Goal: Information Seeking & Learning: Learn about a topic

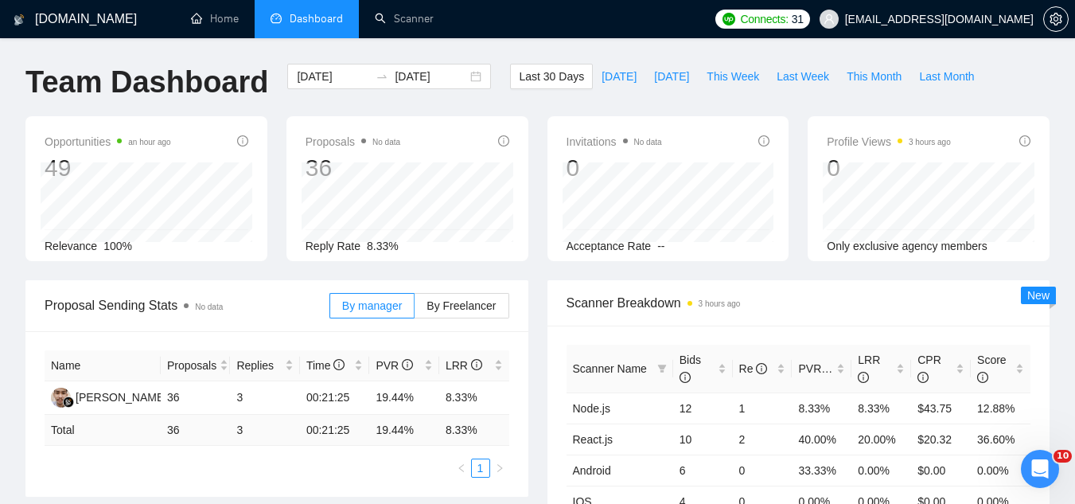
click at [930, 19] on span "[EMAIL_ADDRESS][DOMAIN_NAME]" at bounding box center [939, 19] width 189 height 0
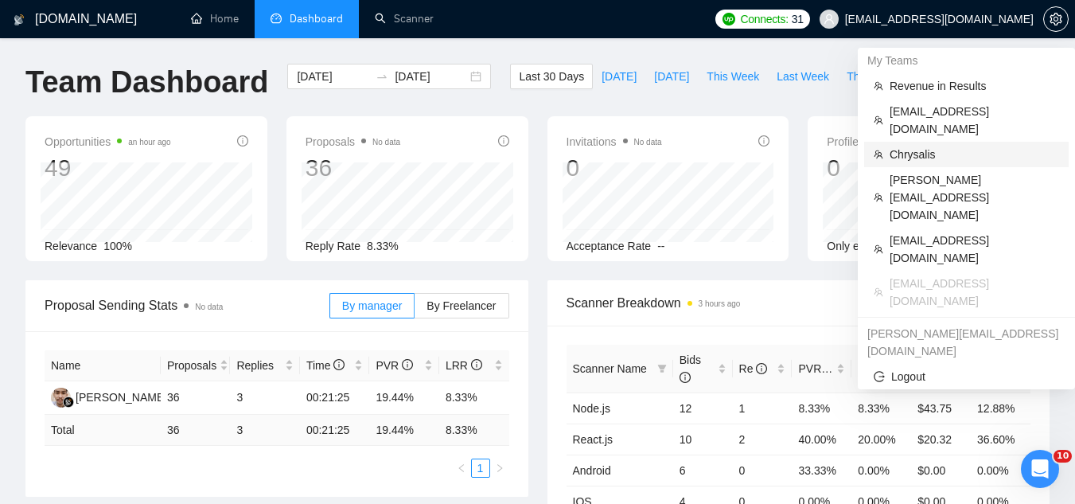
click at [934, 146] on span "Chrysalis" at bounding box center [975, 155] width 170 height 18
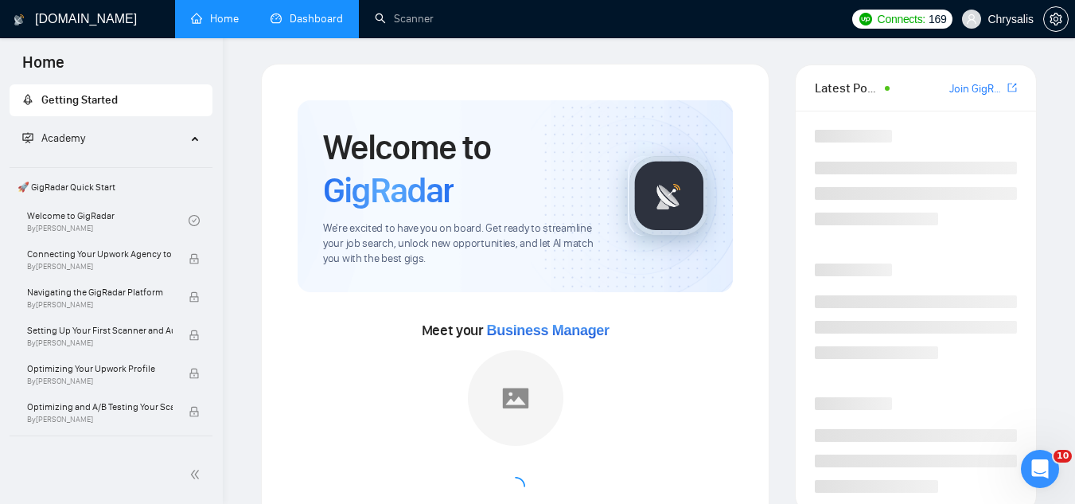
click at [318, 20] on link "Dashboard" at bounding box center [307, 19] width 72 height 14
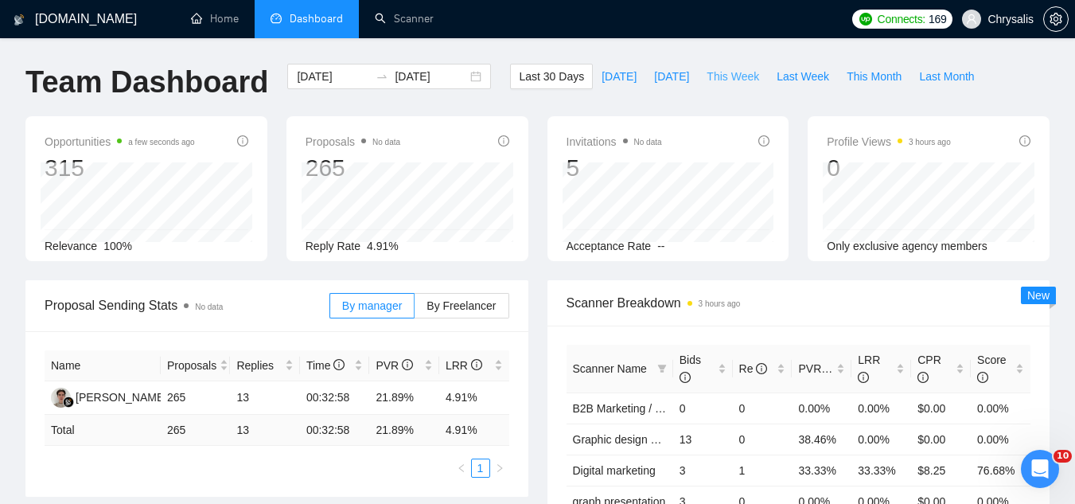
click at [710, 77] on span "This Week" at bounding box center [733, 77] width 53 height 18
type input "[DATE]"
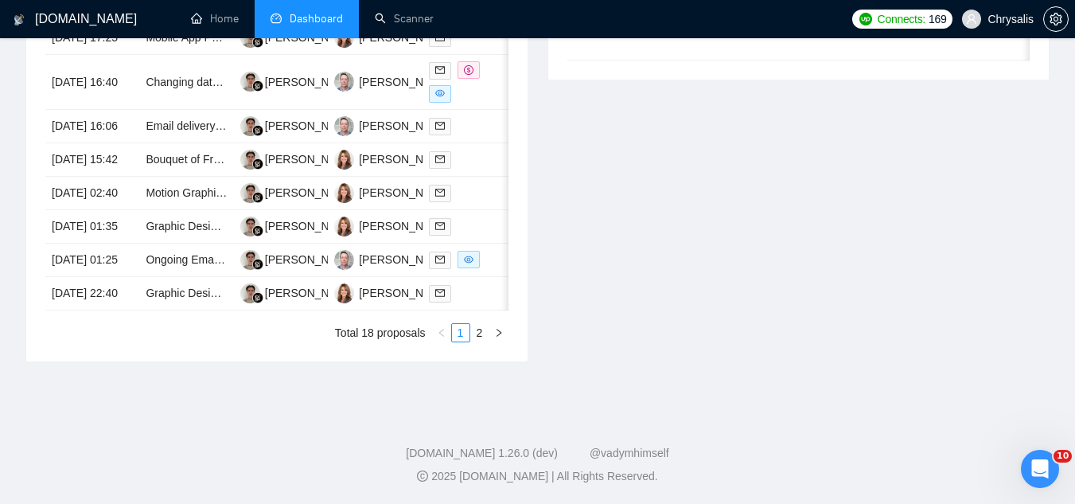
scroll to position [950, 0]
click at [475, 335] on link "2" at bounding box center [480, 333] width 18 height 18
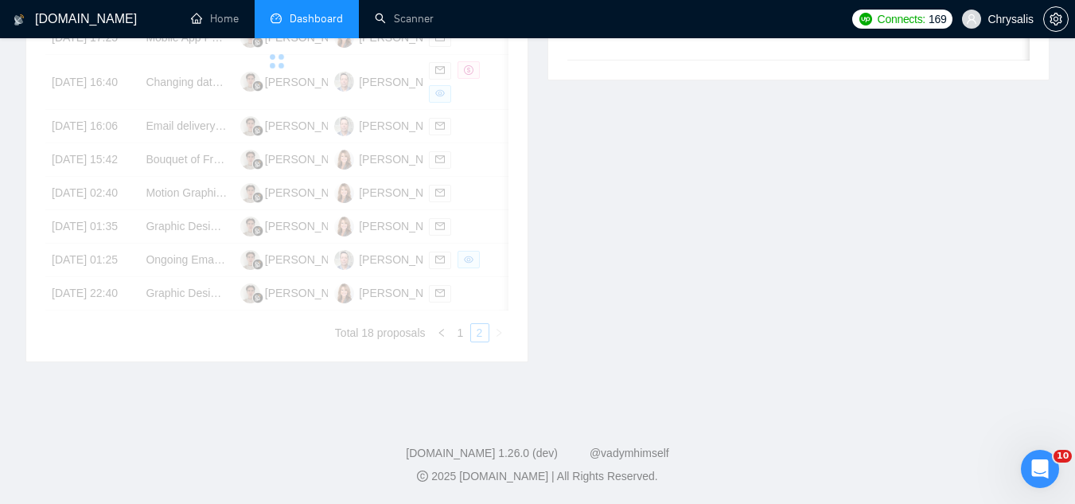
scroll to position [552, 0]
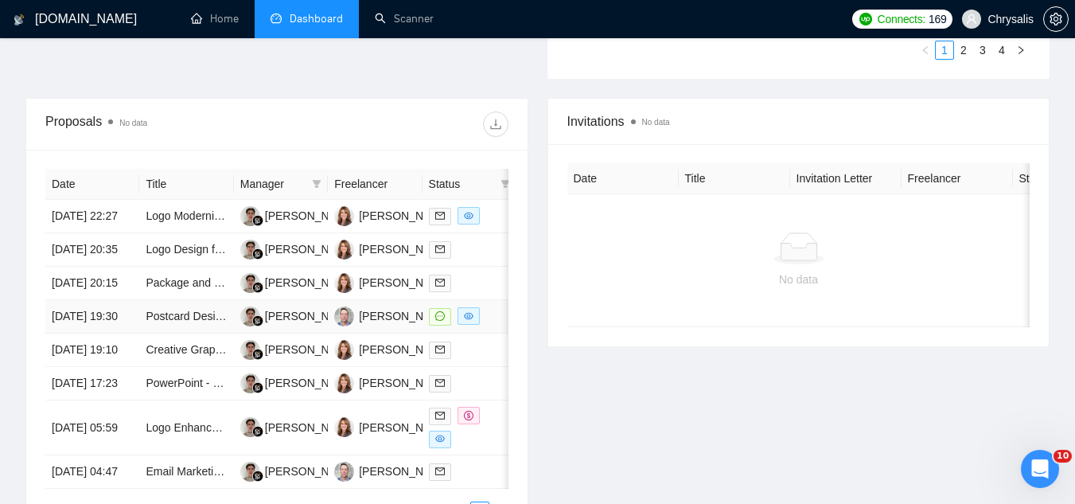
click at [180, 333] on td "Postcard Design for E-commerce Fulfillment Company" at bounding box center [186, 316] width 94 height 33
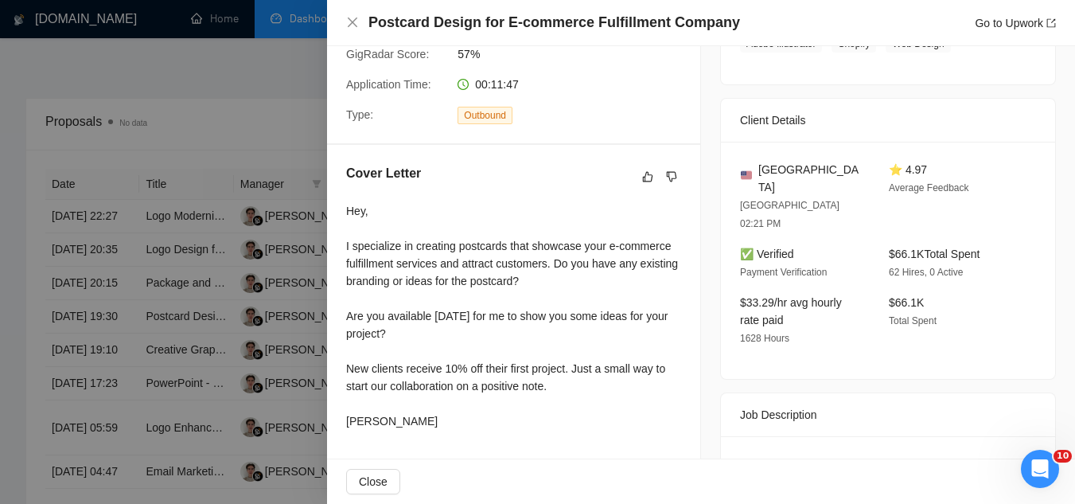
scroll to position [0, 0]
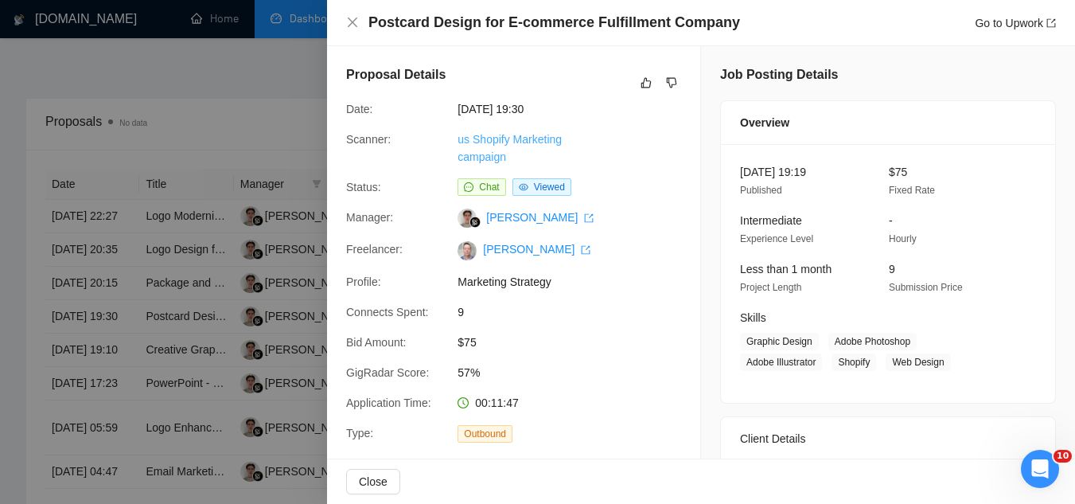
click at [482, 140] on link "us Shopify Marketing campaign" at bounding box center [510, 148] width 104 height 30
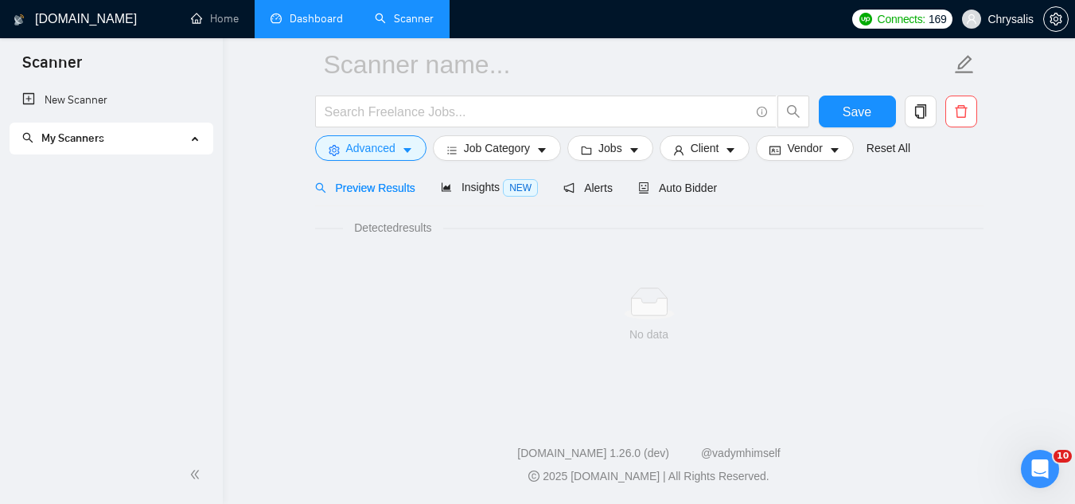
scroll to position [64, 0]
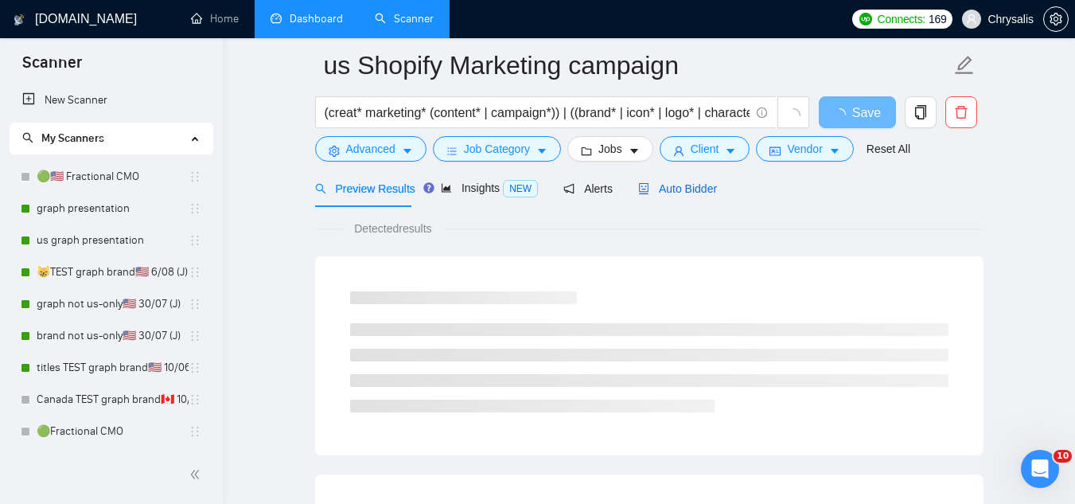
click at [684, 190] on span "Auto Bidder" at bounding box center [677, 188] width 79 height 13
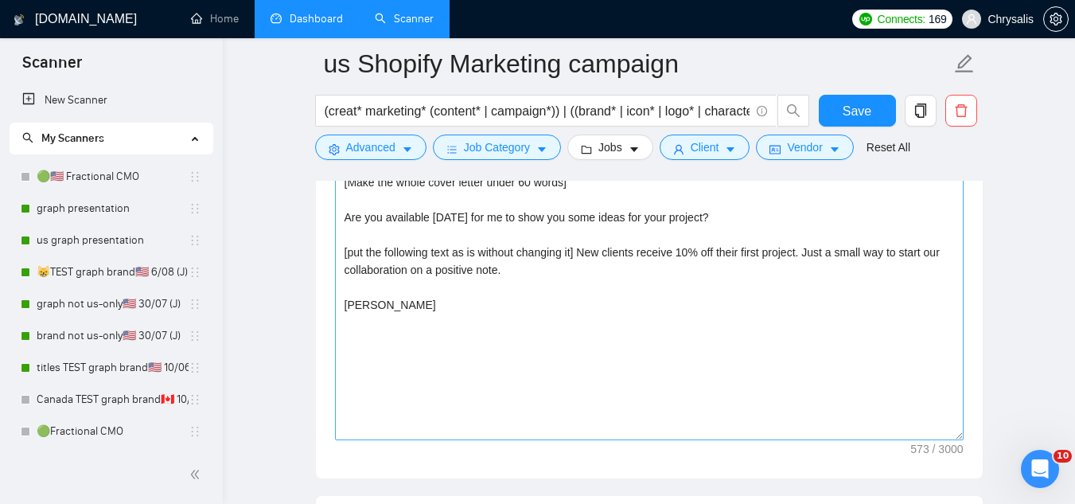
scroll to position [1894, 0]
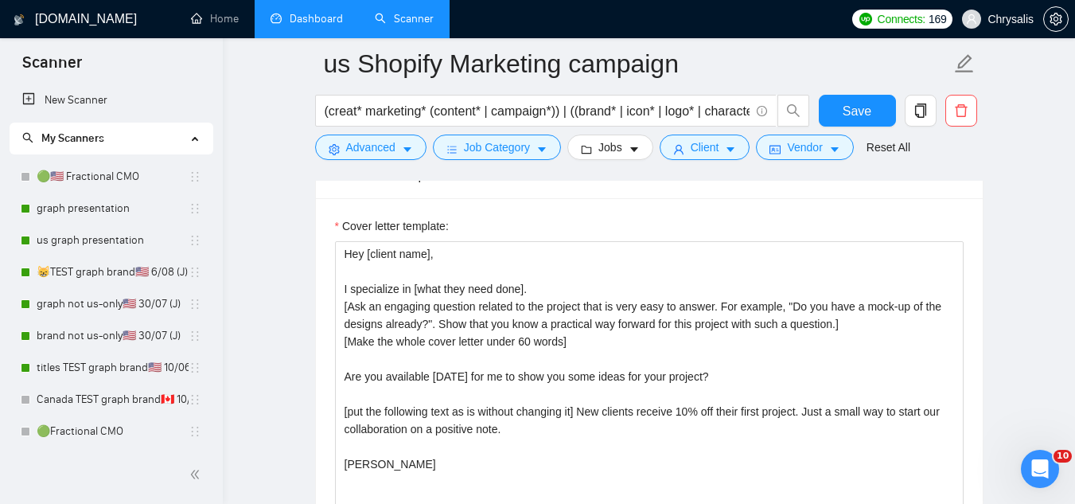
click at [328, 25] on link "Dashboard" at bounding box center [307, 19] width 72 height 14
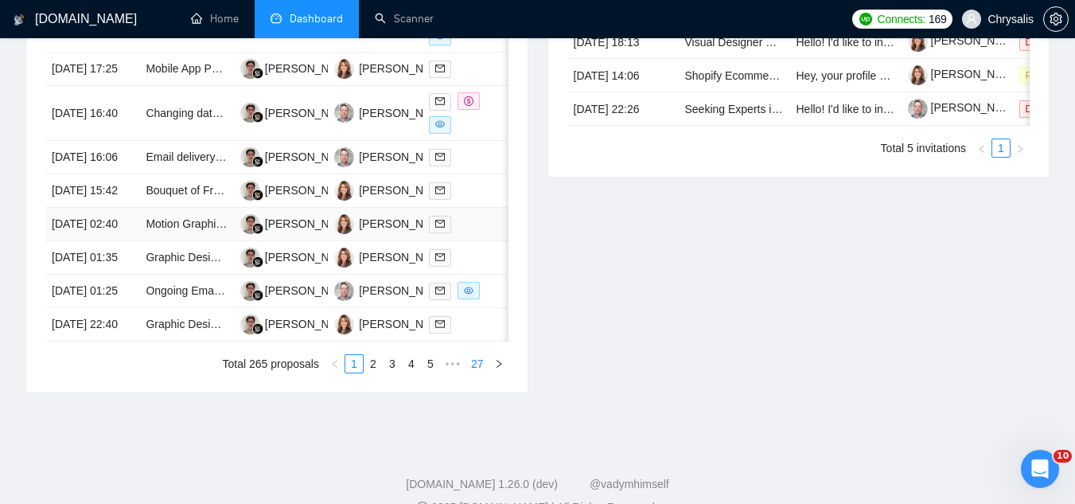
scroll to position [877, 0]
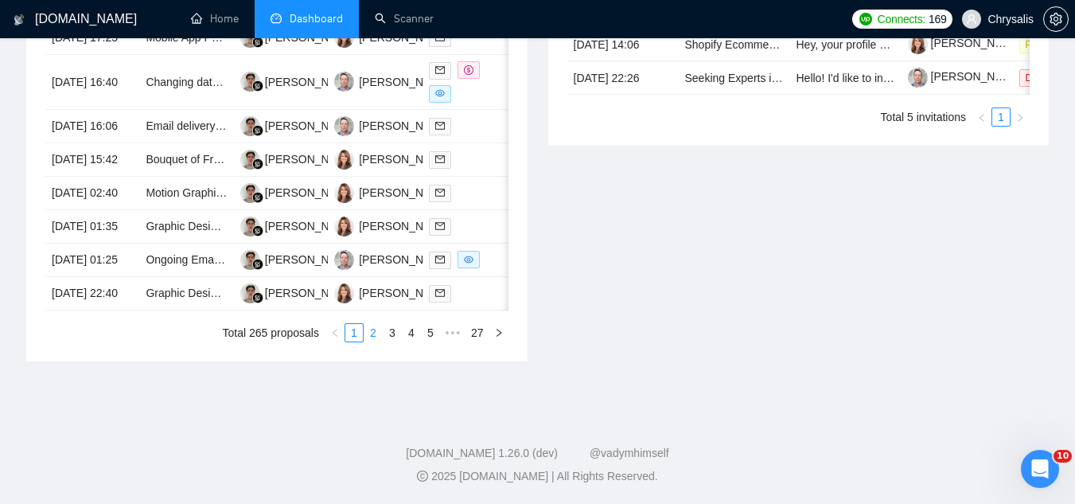
click at [371, 341] on link "2" at bounding box center [374, 333] width 18 height 18
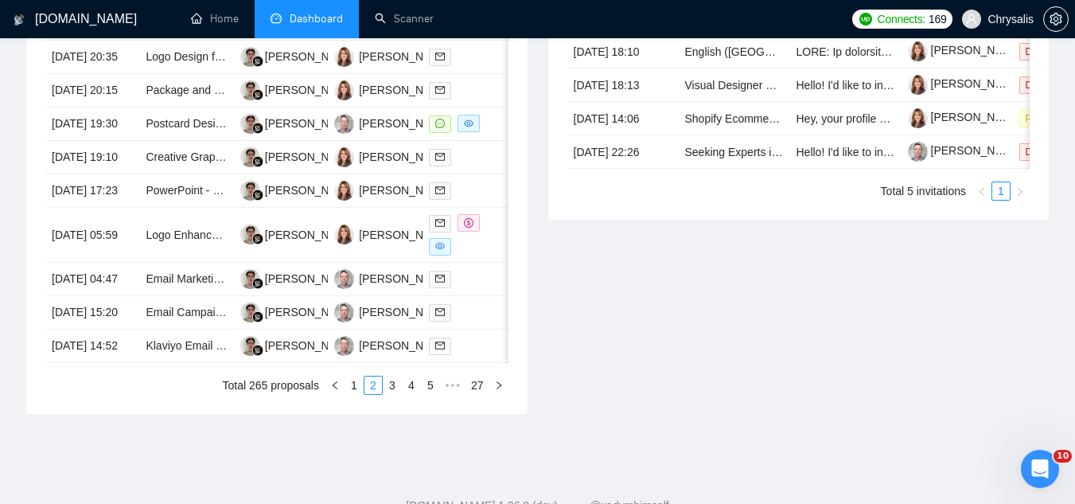
scroll to position [797, 0]
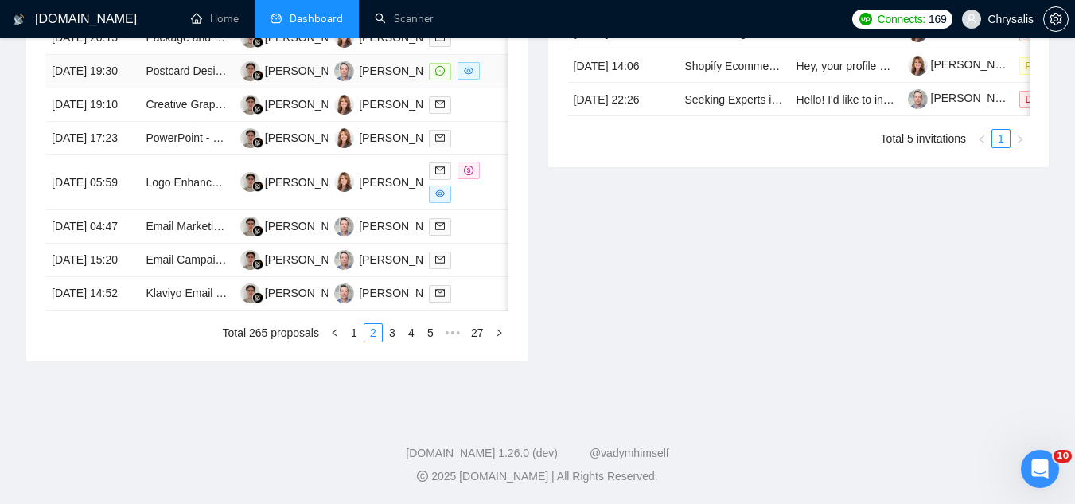
click at [193, 88] on td "Postcard Design for E-commerce Fulfillment Company" at bounding box center [186, 71] width 94 height 33
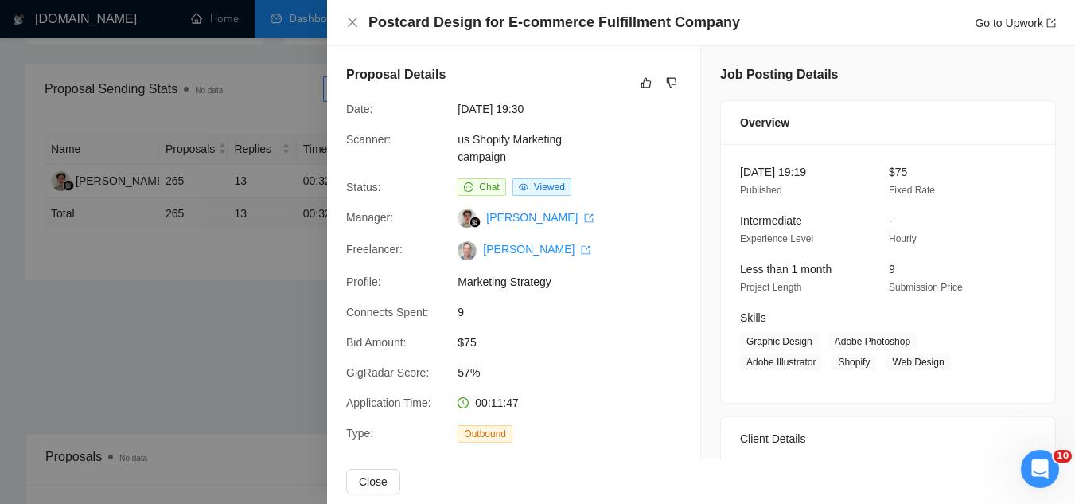
scroll to position [2, 0]
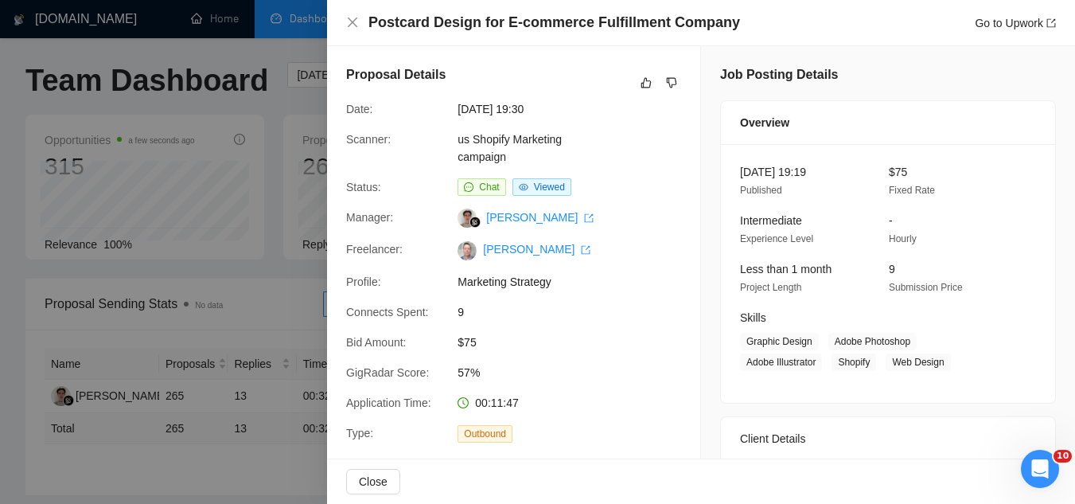
click at [264, 469] on div at bounding box center [537, 252] width 1075 height 504
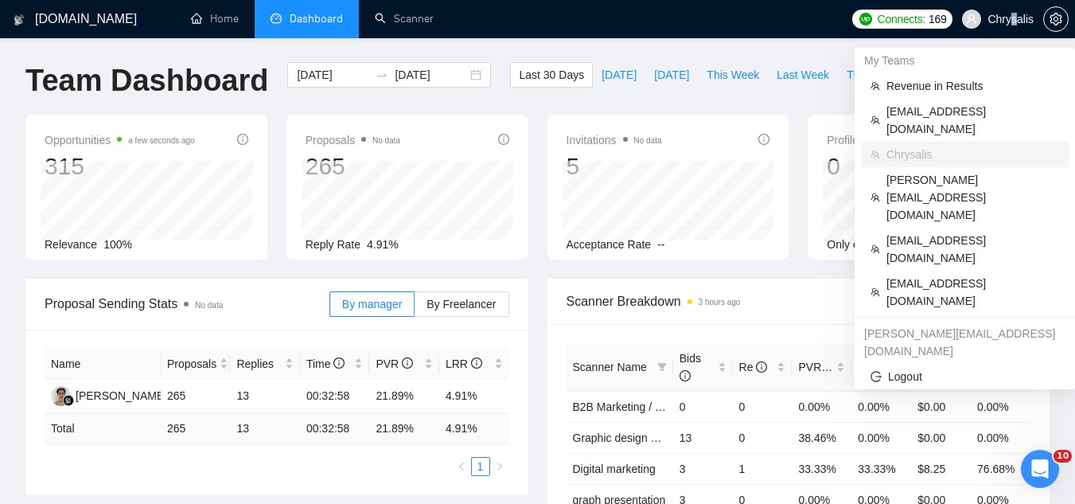
click at [1017, 19] on span "Chrysalis" at bounding box center [1011, 19] width 46 height 0
click at [988, 275] on span "[EMAIL_ADDRESS][DOMAIN_NAME]" at bounding box center [973, 292] width 173 height 35
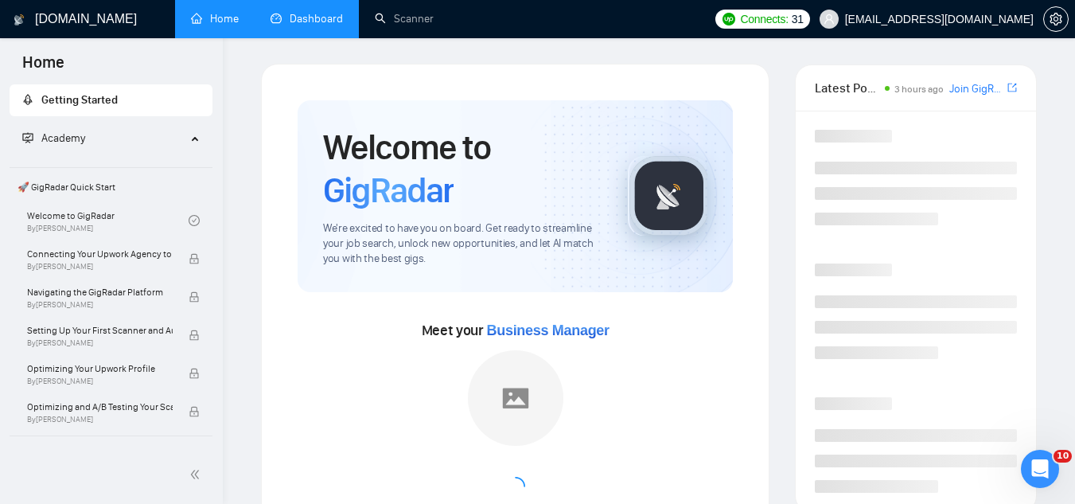
click at [304, 12] on link "Dashboard" at bounding box center [307, 19] width 72 height 14
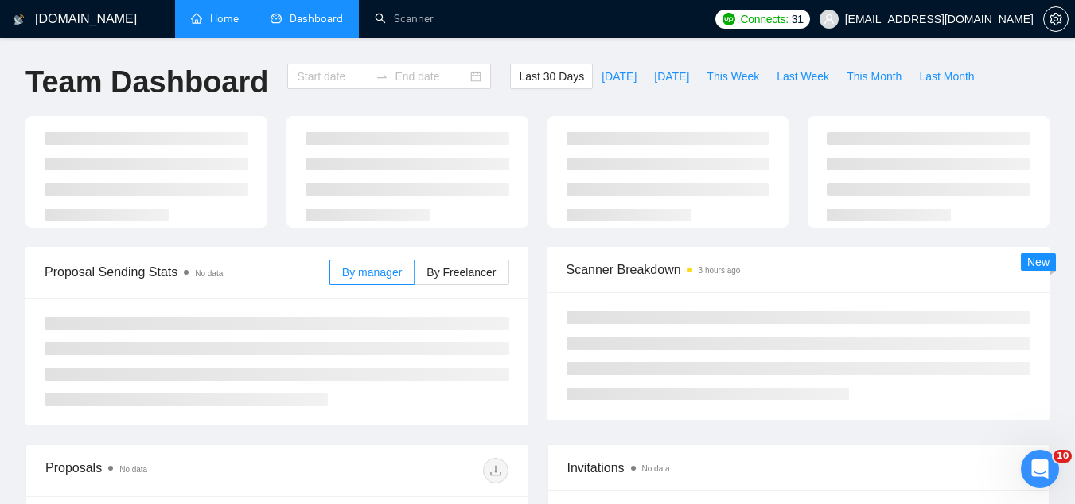
type input "[DATE]"
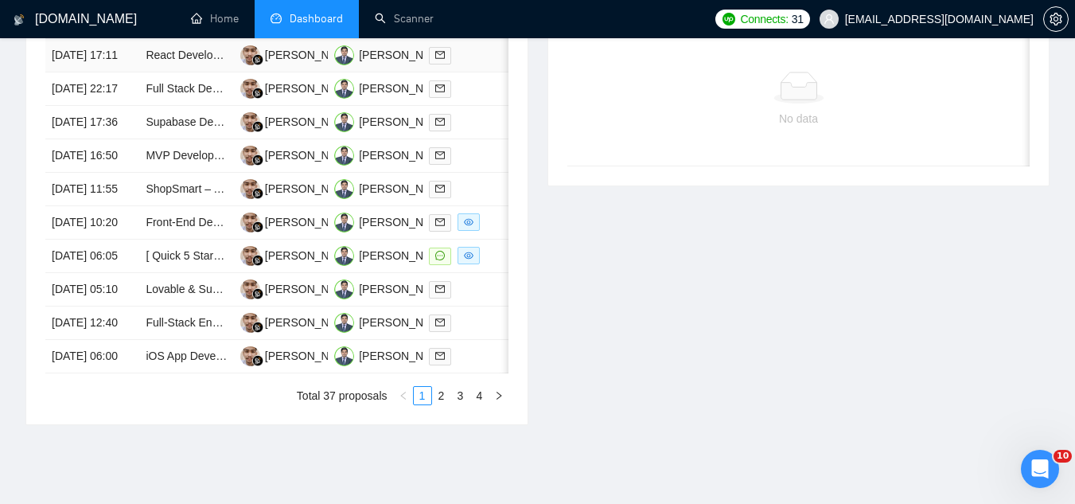
scroll to position [716, 0]
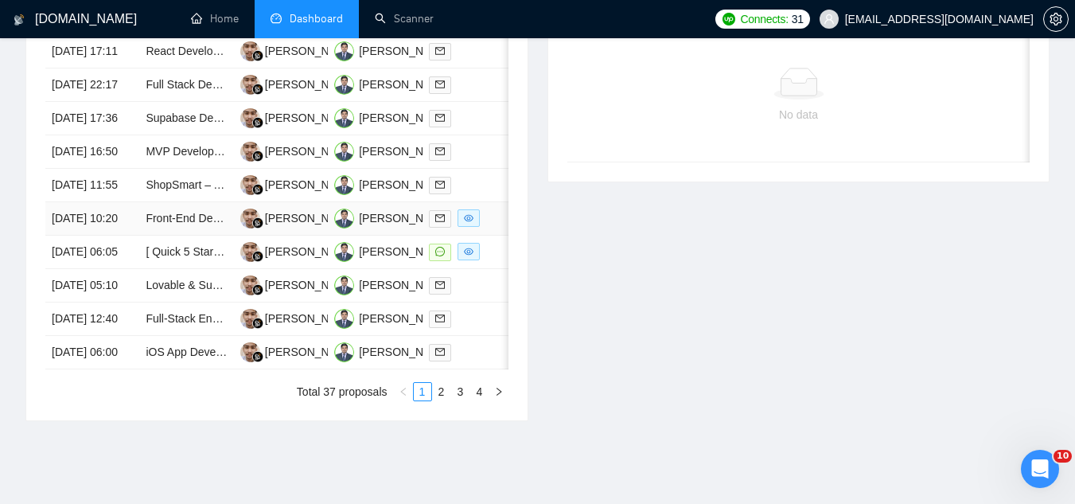
click at [181, 236] on td "Front-End Developer (Shopify / Ecommerce) – 1-Week Sprint, Pixel-Perfect from P…" at bounding box center [186, 218] width 94 height 33
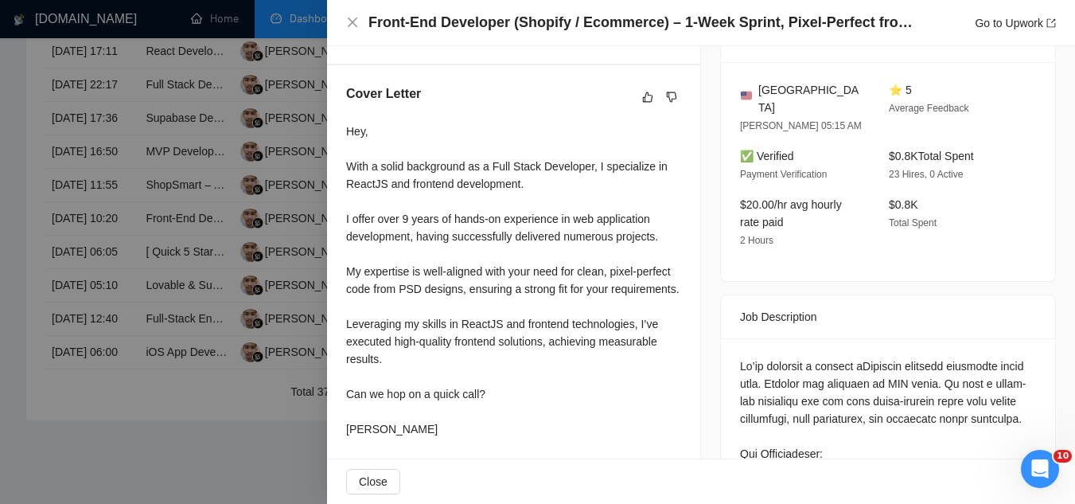
scroll to position [478, 0]
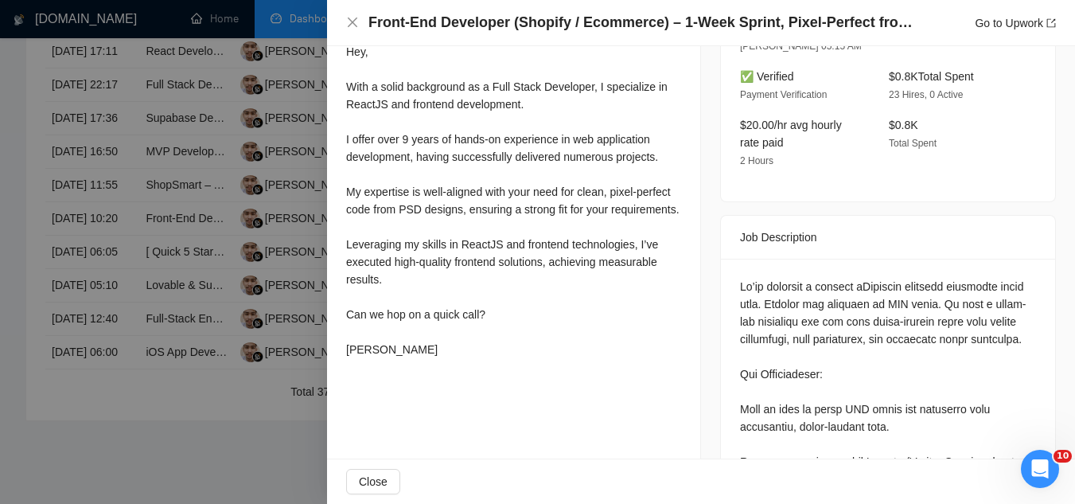
click at [307, 174] on div at bounding box center [537, 252] width 1075 height 504
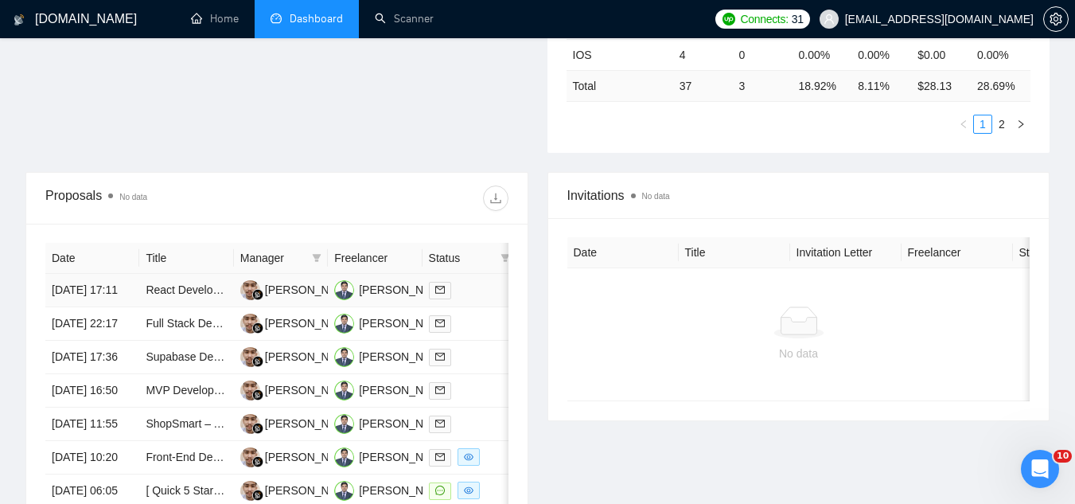
click at [173, 307] on td "React Developer Needed for Figma Design Implementation" at bounding box center [186, 290] width 94 height 33
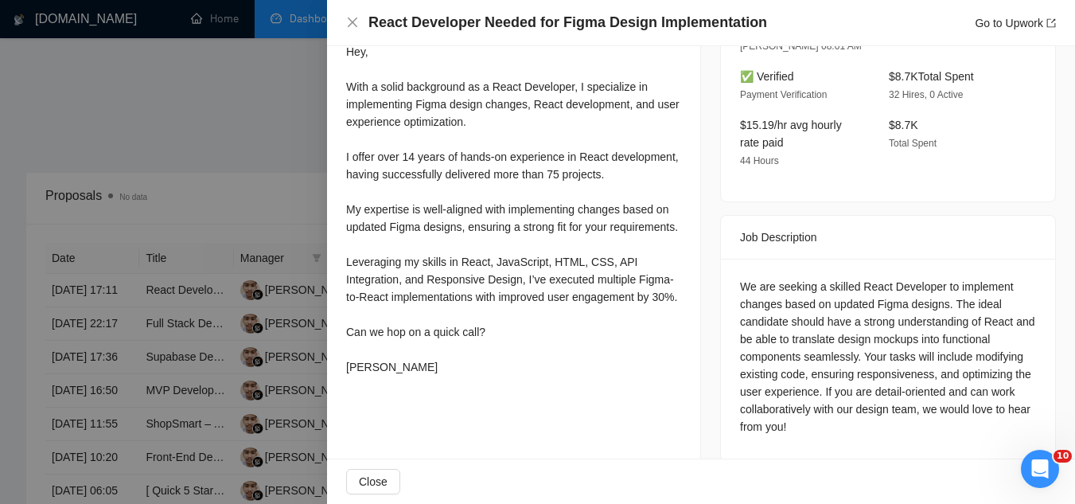
click at [208, 128] on div at bounding box center [537, 252] width 1075 height 504
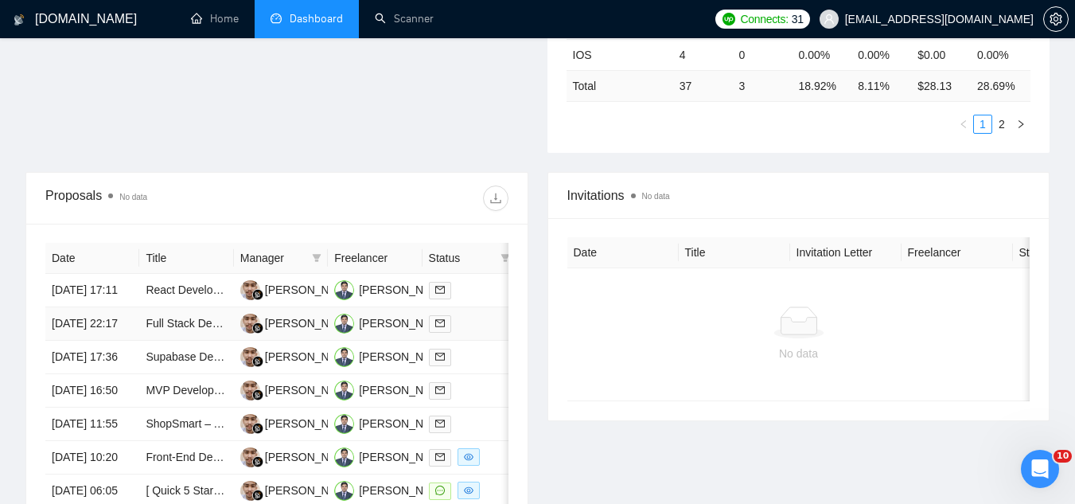
click at [175, 341] on td "Full Stack Developer Needed to Build Rental Application Platform" at bounding box center [186, 323] width 94 height 33
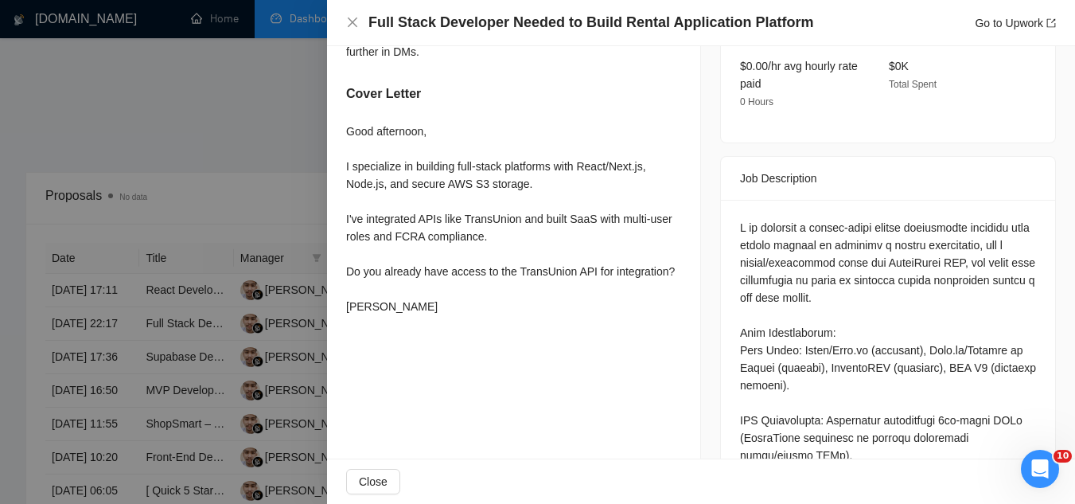
scroll to position [557, 0]
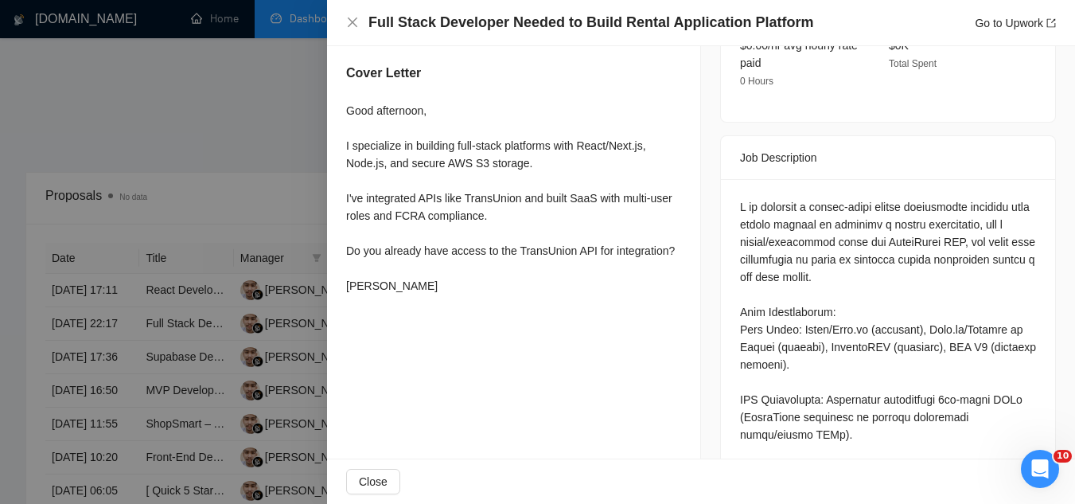
click at [259, 135] on div at bounding box center [537, 252] width 1075 height 504
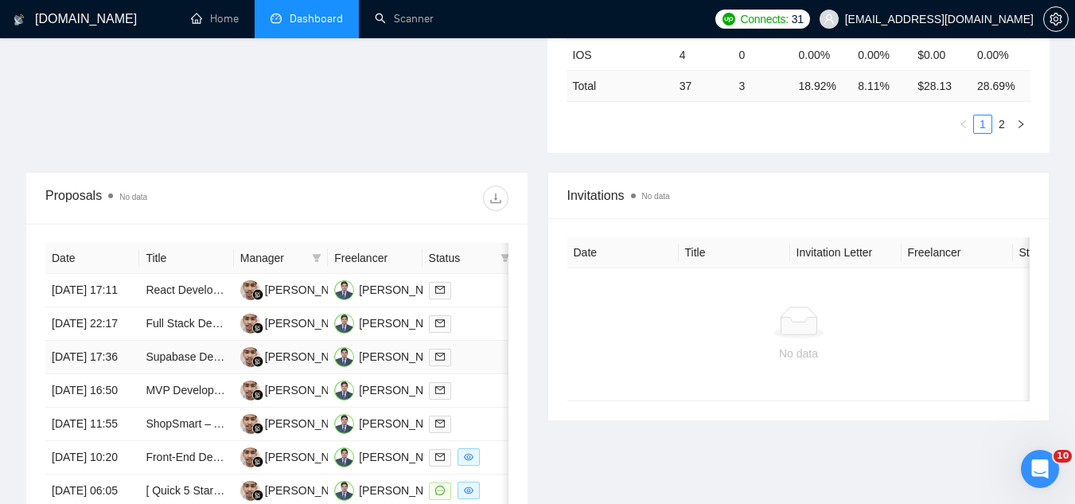
click at [172, 374] on td "Supabase Developer for MVP" at bounding box center [186, 357] width 94 height 33
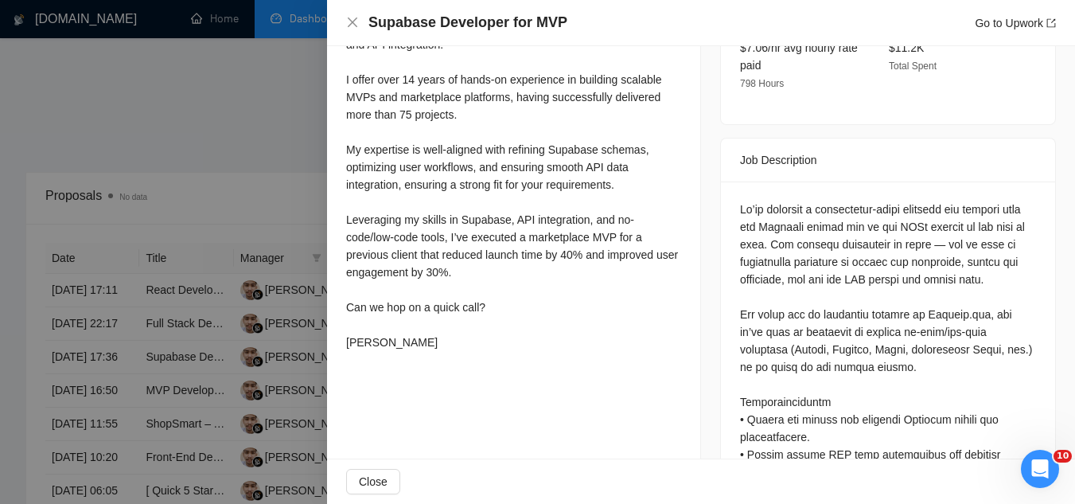
scroll to position [398, 0]
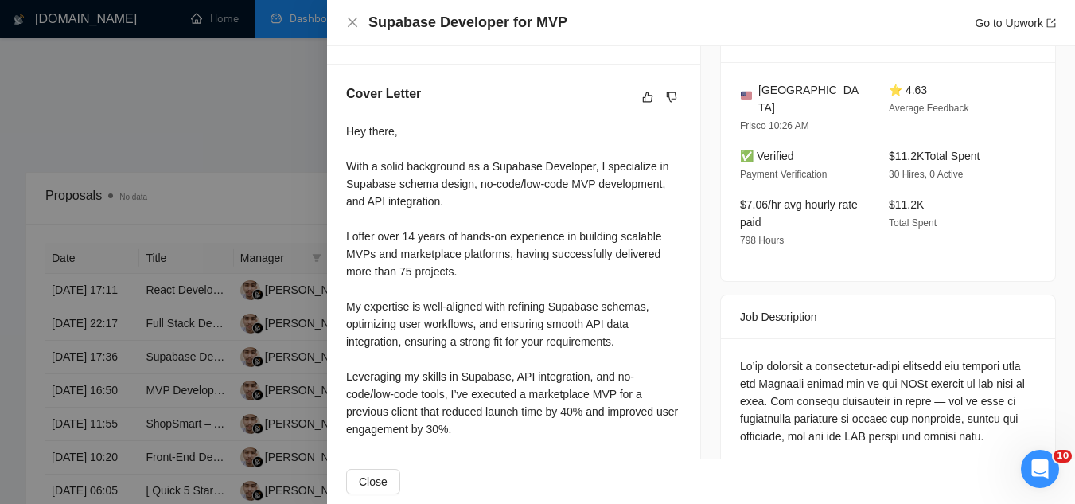
click at [264, 146] on div at bounding box center [537, 252] width 1075 height 504
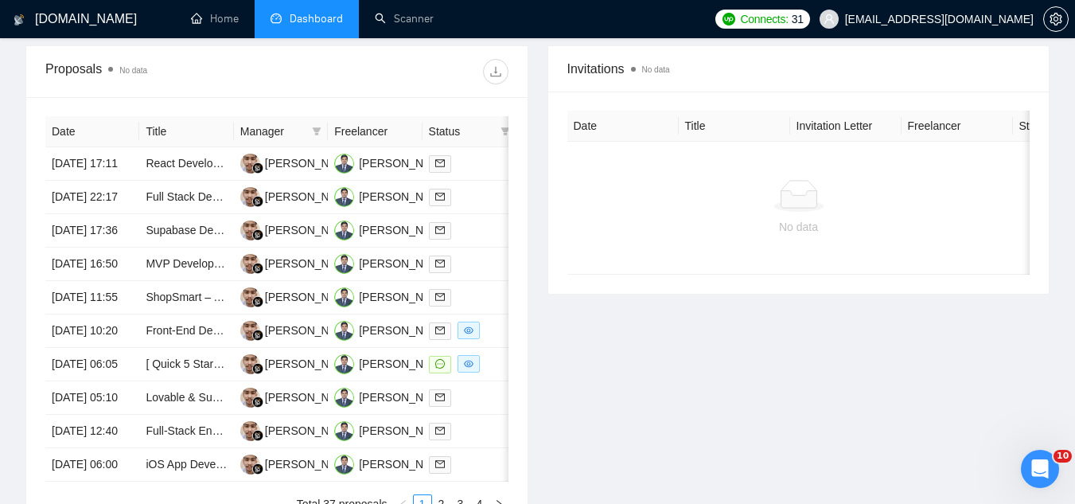
scroll to position [637, 0]
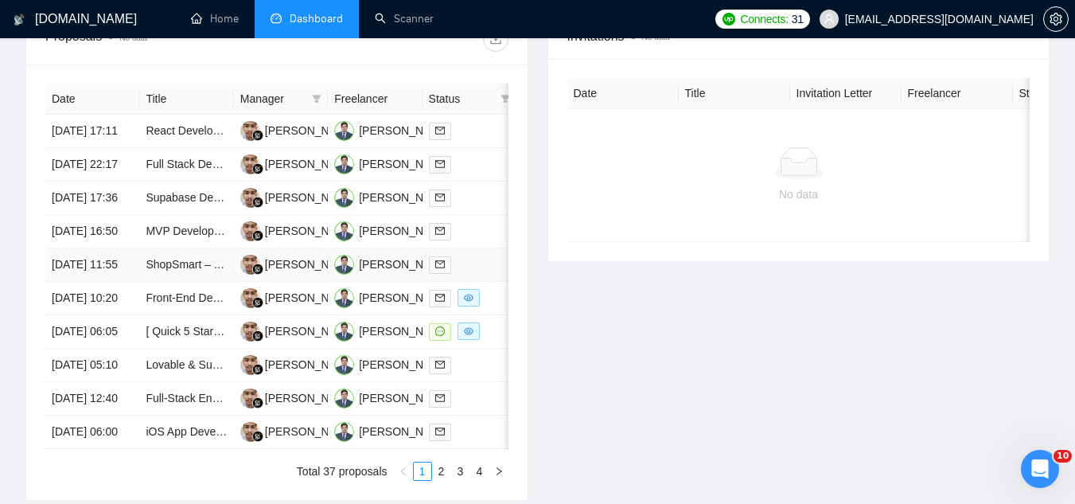
click at [190, 282] on td "ShopSmart – AI-Powered E-Commerce Backend (API + Database)" at bounding box center [186, 264] width 94 height 33
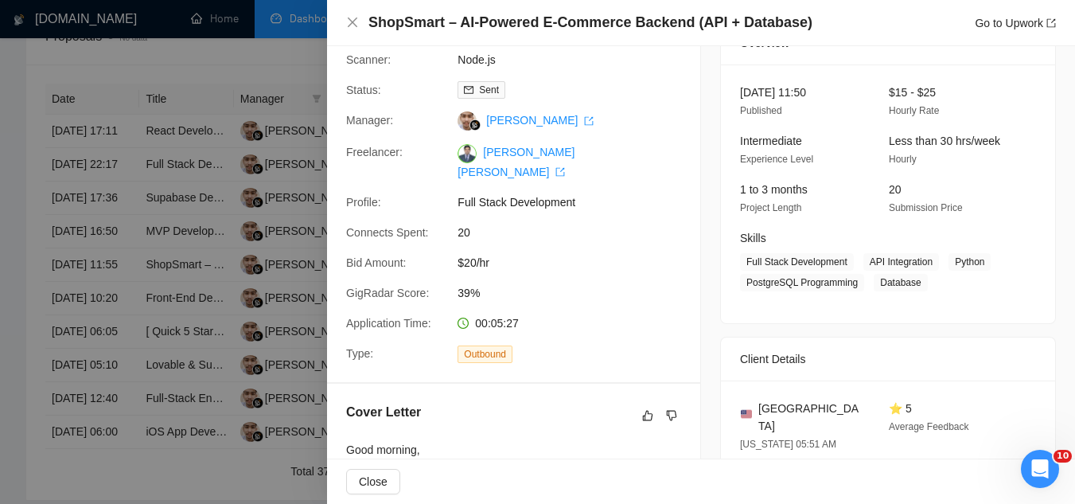
scroll to position [0, 0]
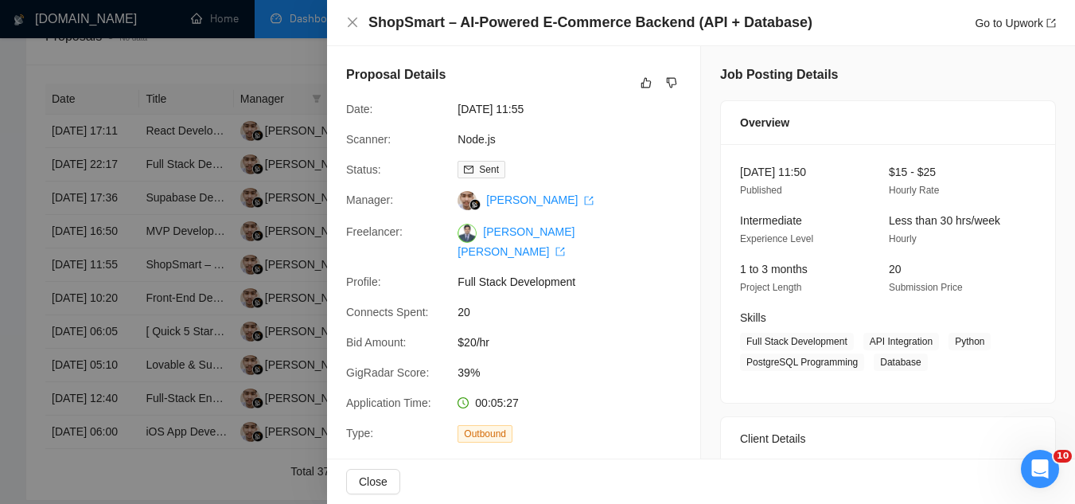
click at [243, 70] on div at bounding box center [537, 252] width 1075 height 504
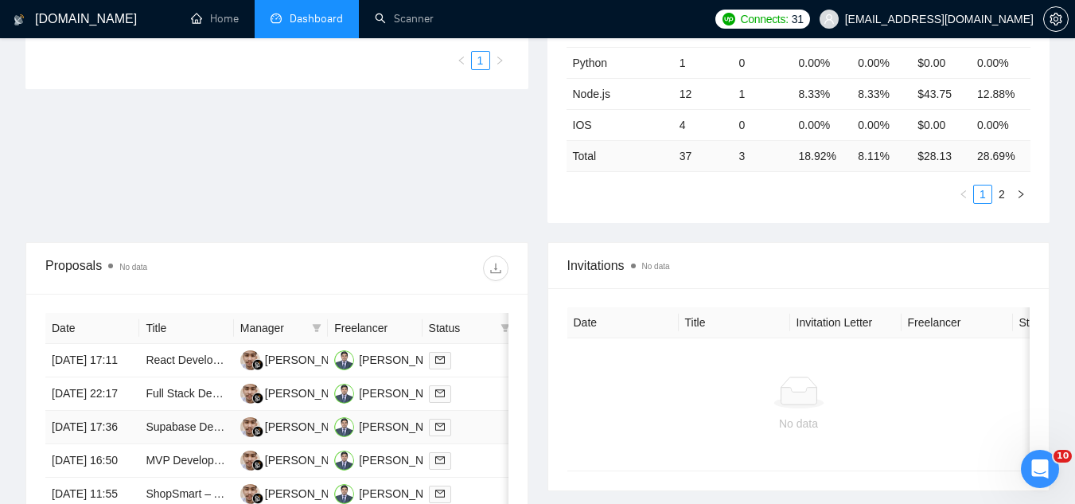
scroll to position [398, 0]
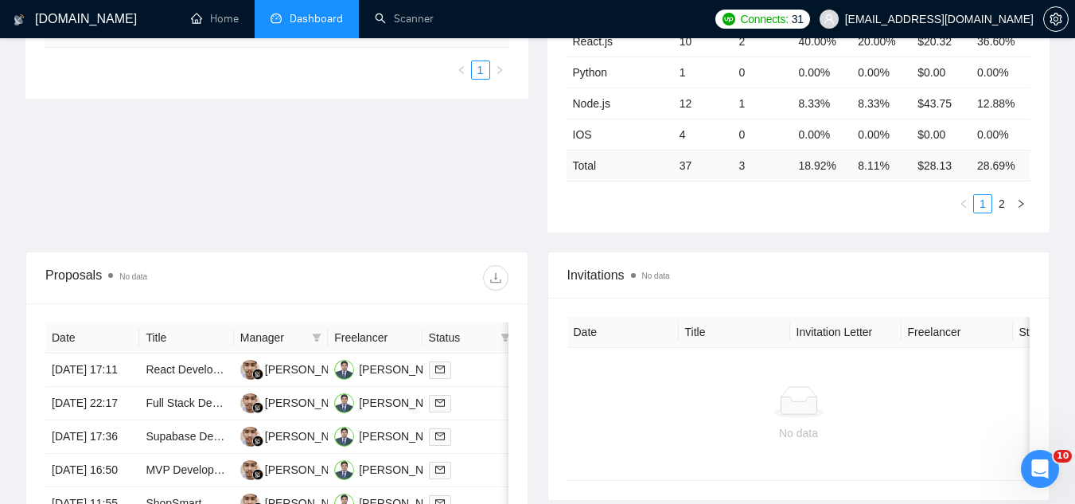
click at [926, 19] on span "[EMAIL_ADDRESS][DOMAIN_NAME]" at bounding box center [939, 19] width 189 height 0
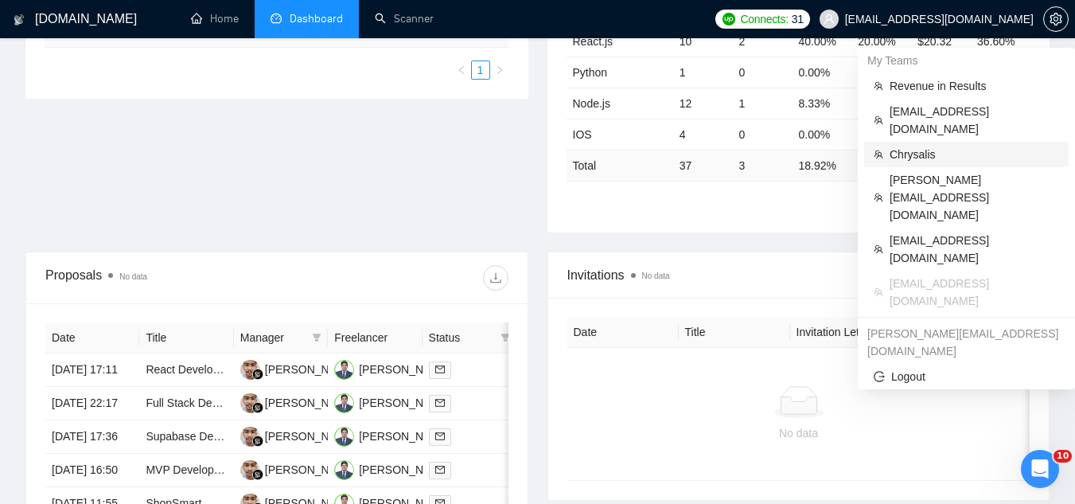
click at [911, 146] on span "Chrysalis" at bounding box center [975, 155] width 170 height 18
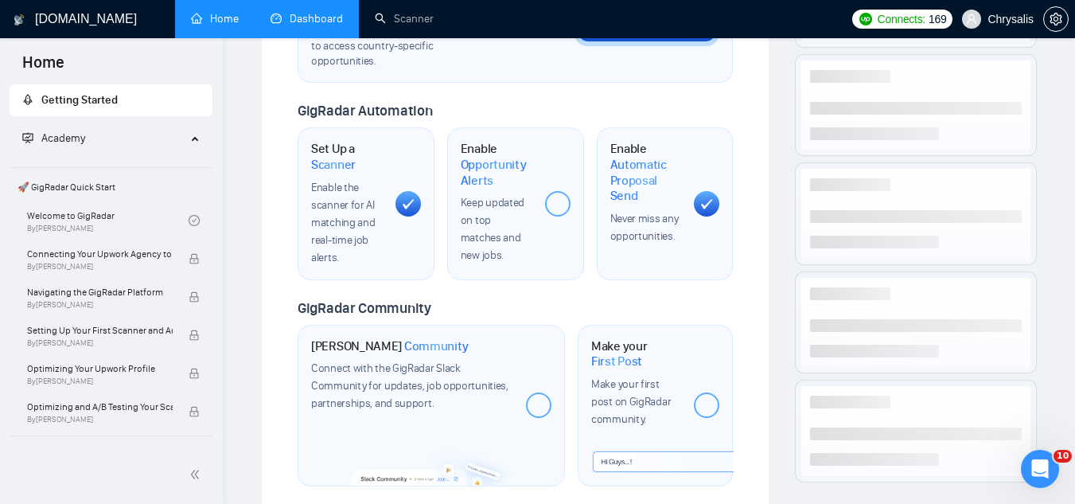
click at [307, 17] on link "Dashboard" at bounding box center [307, 19] width 72 height 14
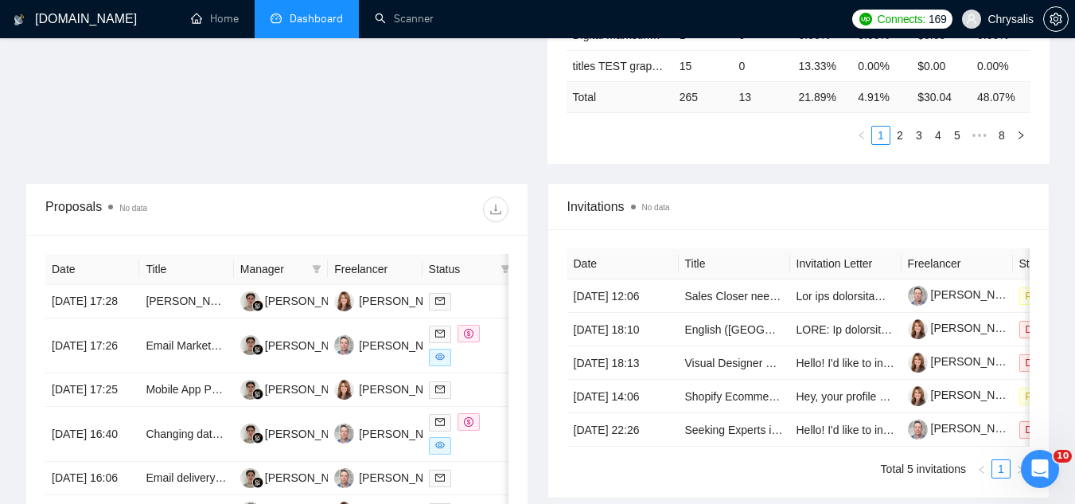
scroll to position [546, 0]
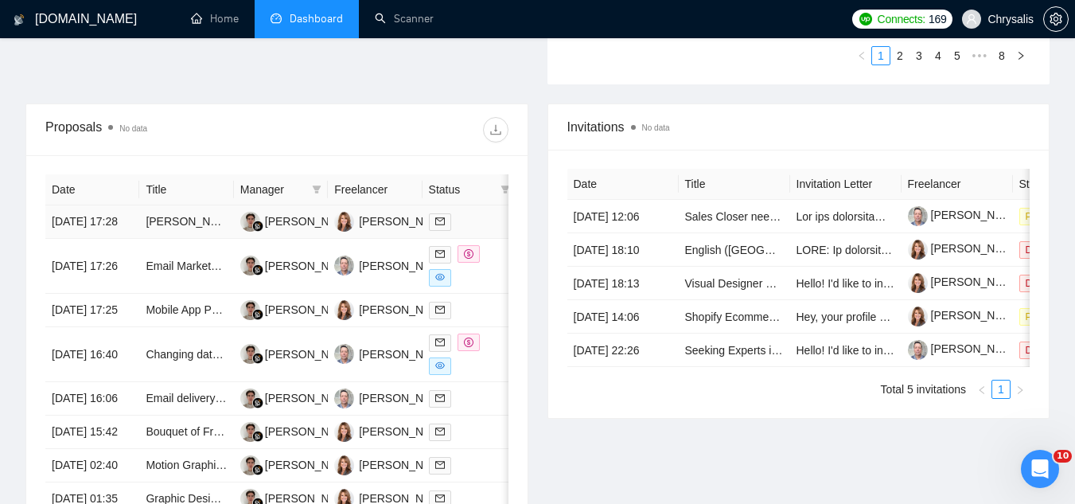
click at [189, 239] on td "[PERSON_NAME] Homes Digital Ads and Web Banners" at bounding box center [186, 221] width 94 height 33
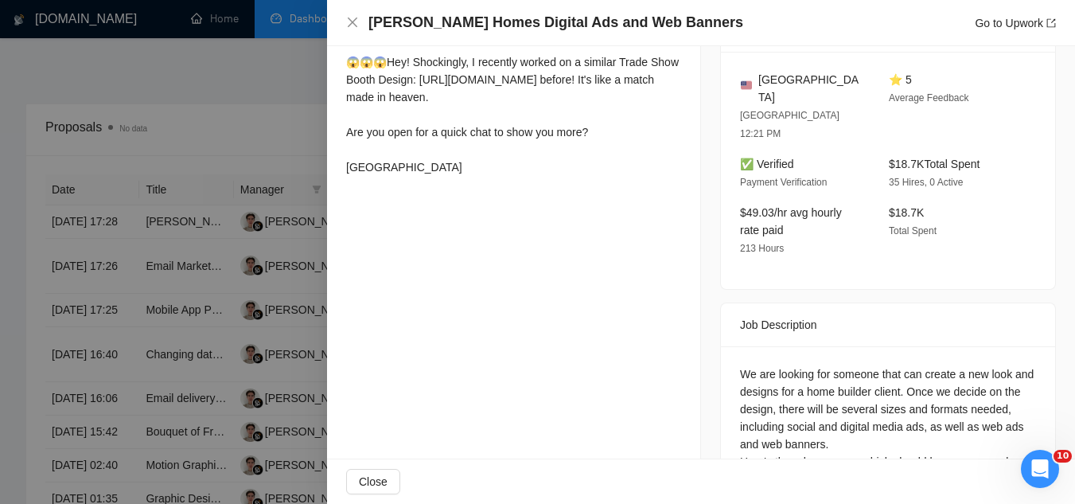
scroll to position [478, 0]
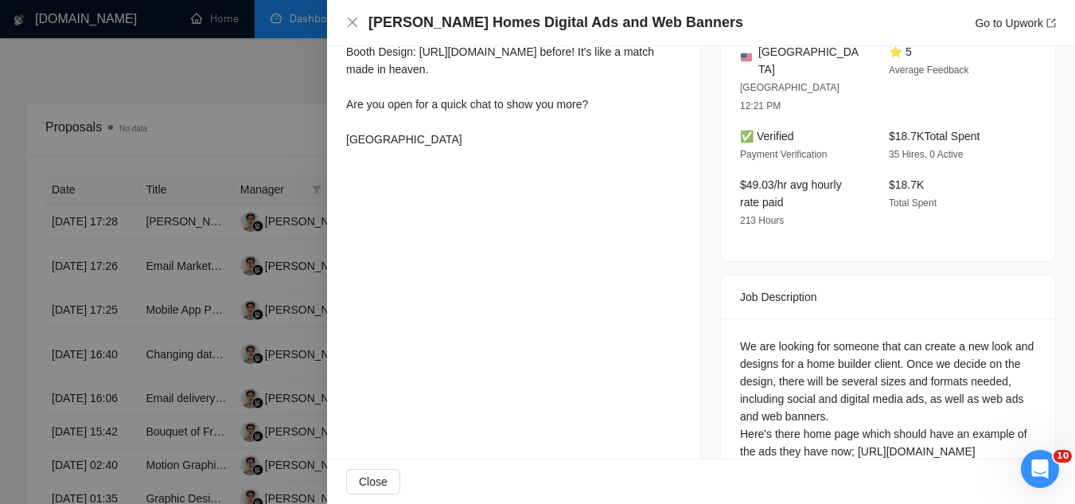
click at [253, 115] on div at bounding box center [537, 252] width 1075 height 504
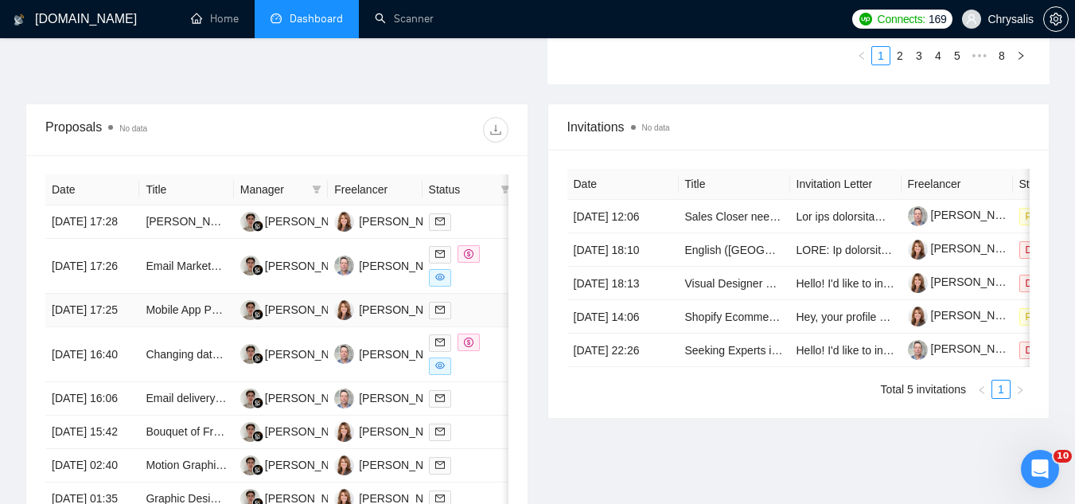
click at [187, 327] on td "Mobile App Packaging and Launch for Existing Web App" at bounding box center [186, 310] width 94 height 33
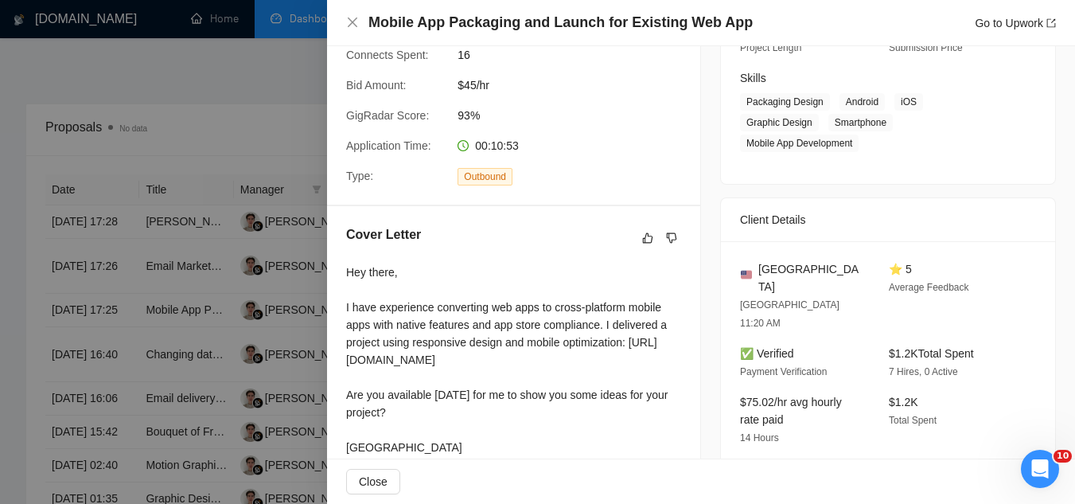
scroll to position [239, 0]
click at [240, 95] on div at bounding box center [537, 252] width 1075 height 504
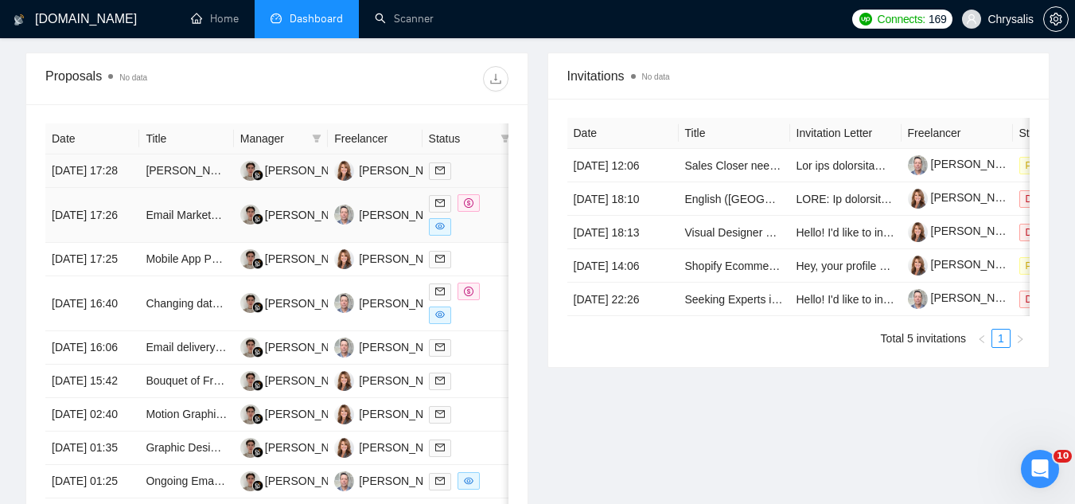
scroll to position [626, 0]
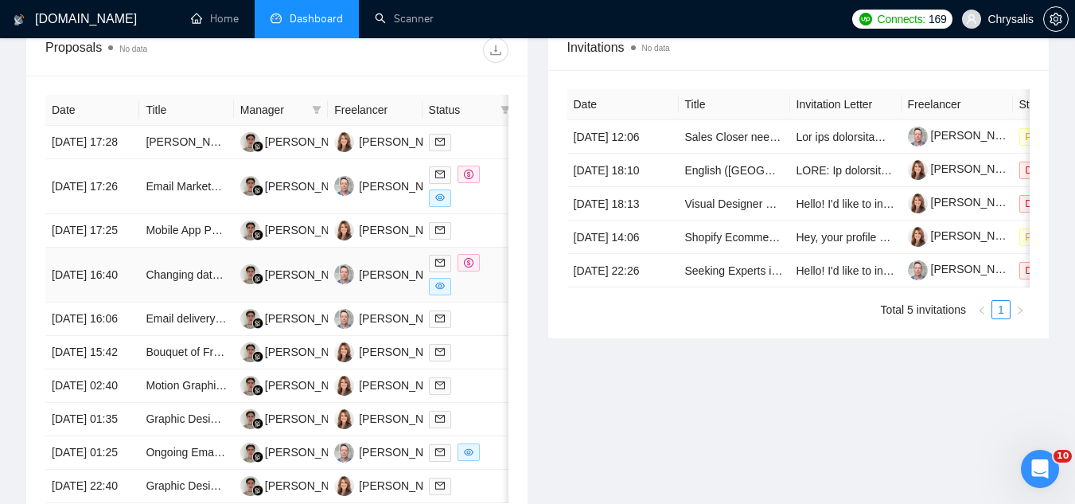
click at [181, 302] on td "Changing date for a webinar that is set through click funnels, zoom and active …" at bounding box center [186, 275] width 94 height 55
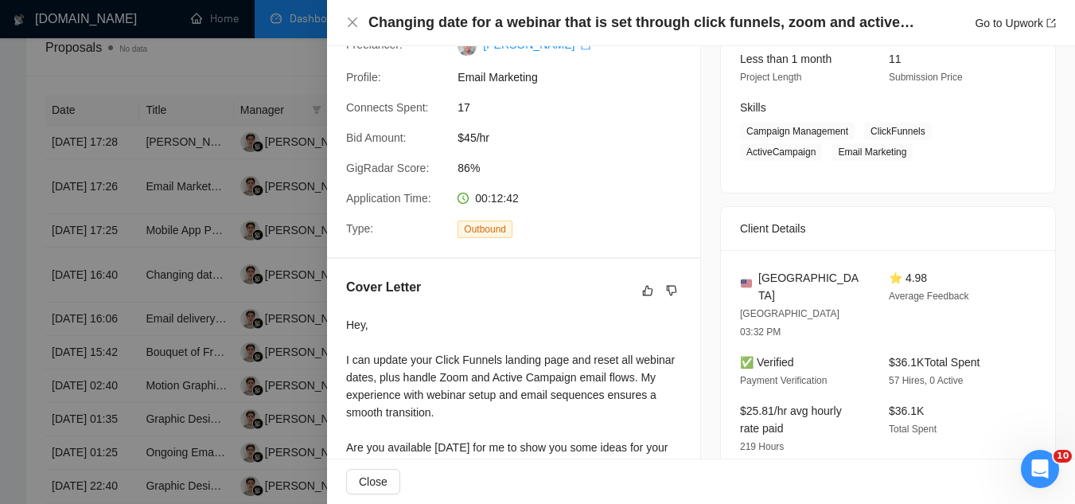
scroll to position [318, 0]
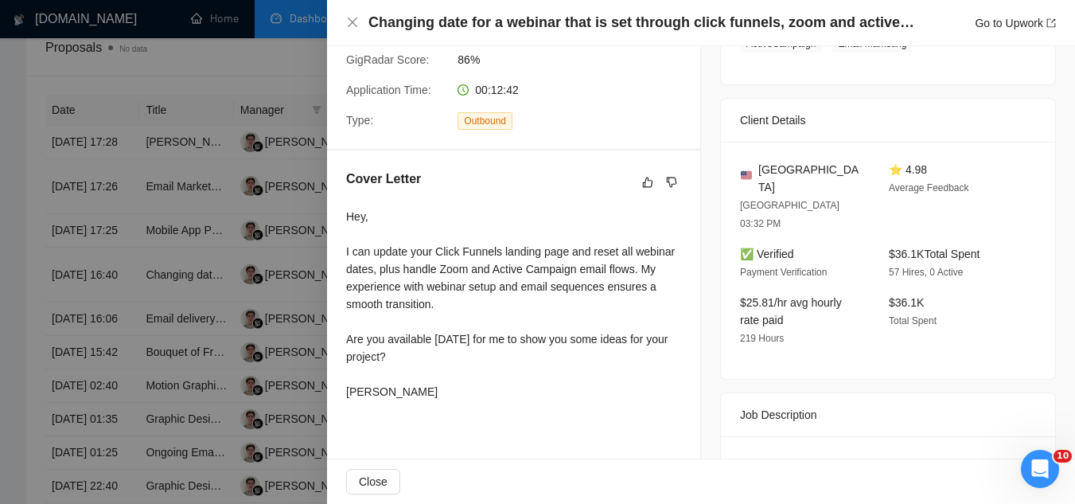
click at [224, 75] on div at bounding box center [537, 252] width 1075 height 504
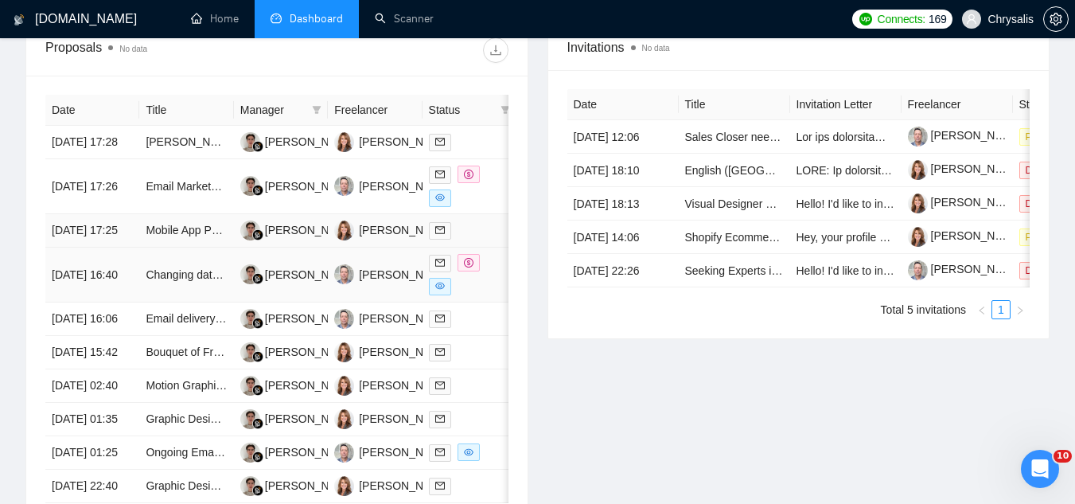
scroll to position [705, 0]
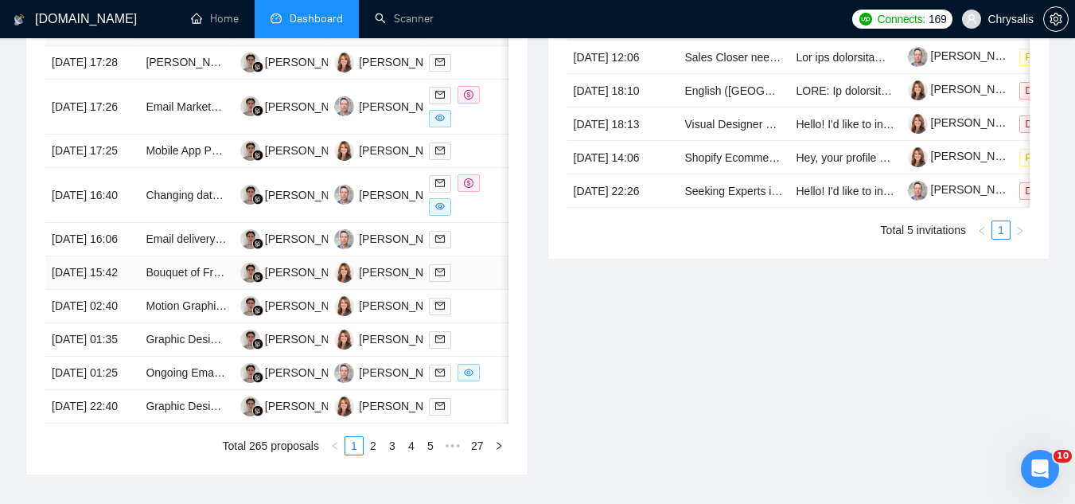
click at [187, 290] on td "Bouquet of Freshly Sharpened Pencils Bar Event" at bounding box center [186, 272] width 94 height 33
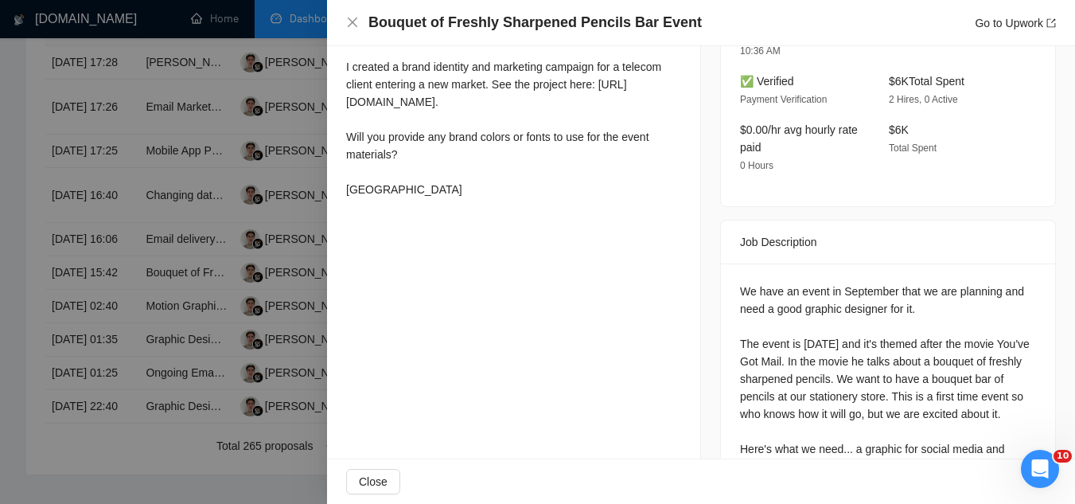
scroll to position [557, 0]
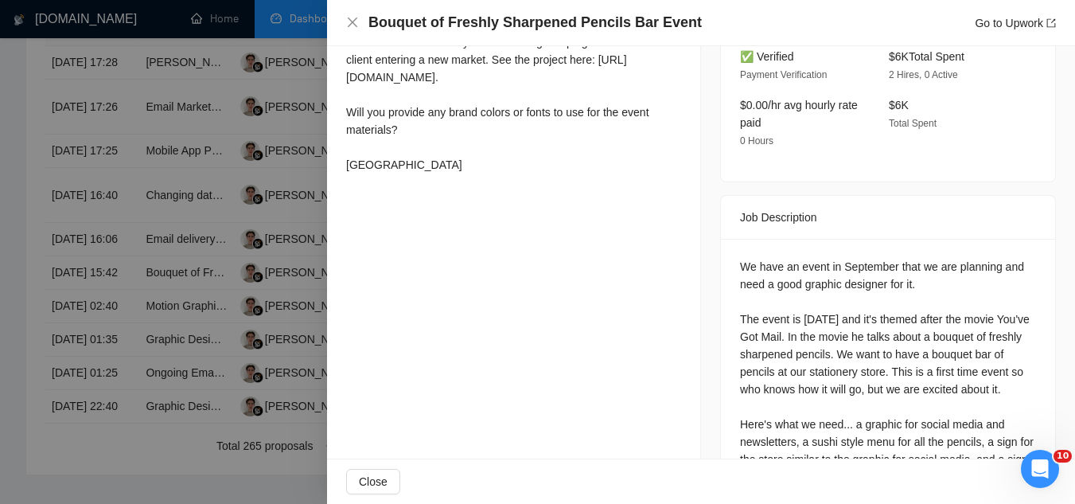
click at [208, 91] on div at bounding box center [537, 252] width 1075 height 504
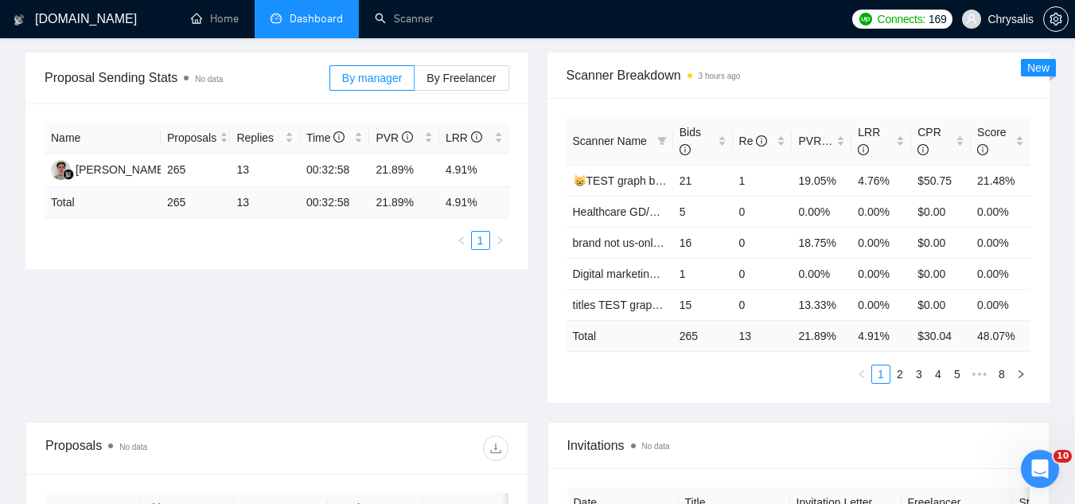
scroll to position [0, 0]
